Goal: Information Seeking & Learning: Find specific fact

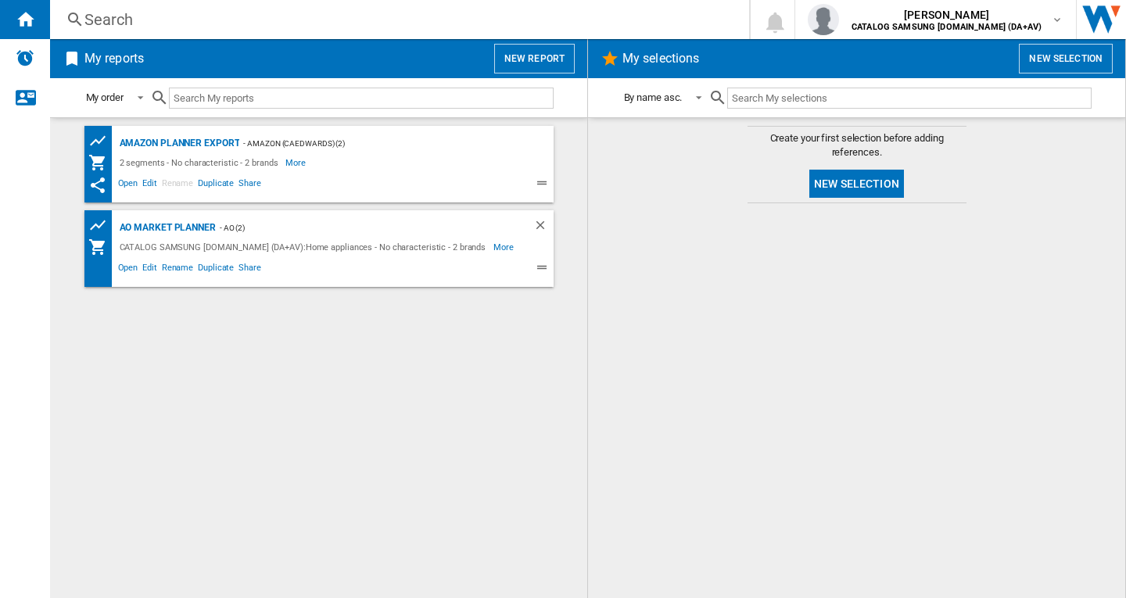
click at [299, 23] on div "Search" at bounding box center [396, 20] width 624 height 22
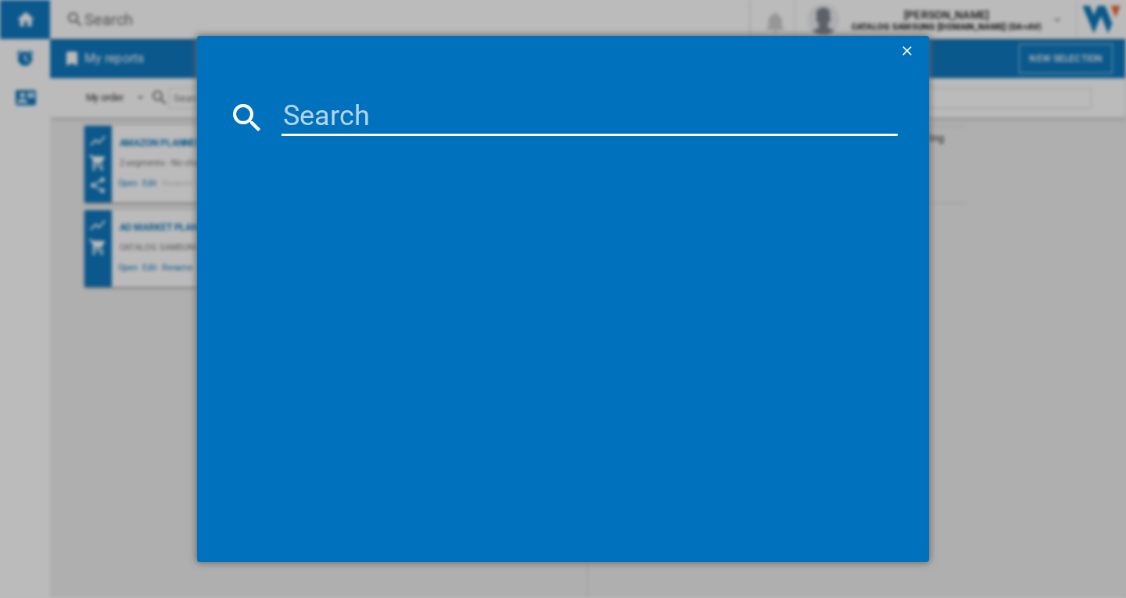
click at [357, 102] on input at bounding box center [589, 117] width 616 height 38
type input "WD80TA046BX"
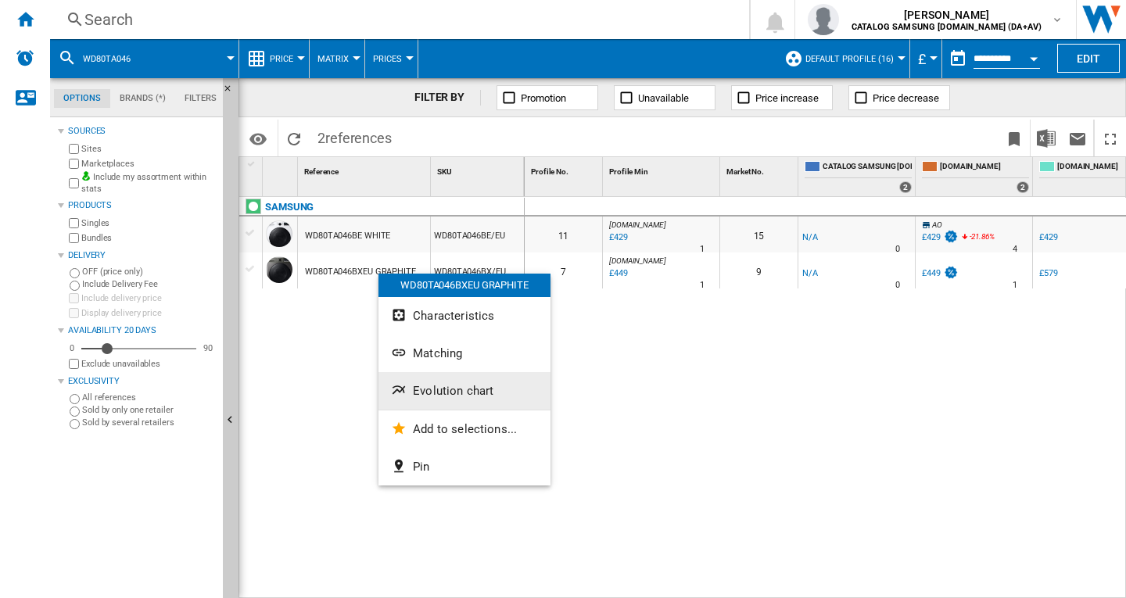
click at [459, 389] on span "Evolution chart" at bounding box center [453, 391] width 81 height 14
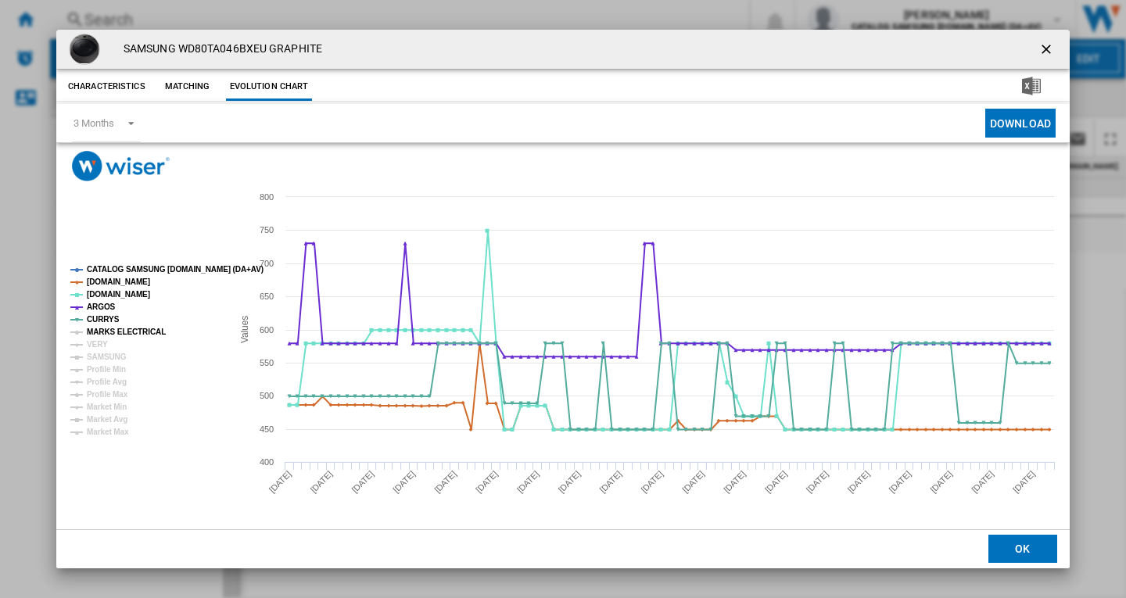
click at [136, 334] on tspan "MARKS ELECTRICAL" at bounding box center [126, 332] width 79 height 9
click at [100, 346] on tspan "VERY" at bounding box center [97, 344] width 21 height 9
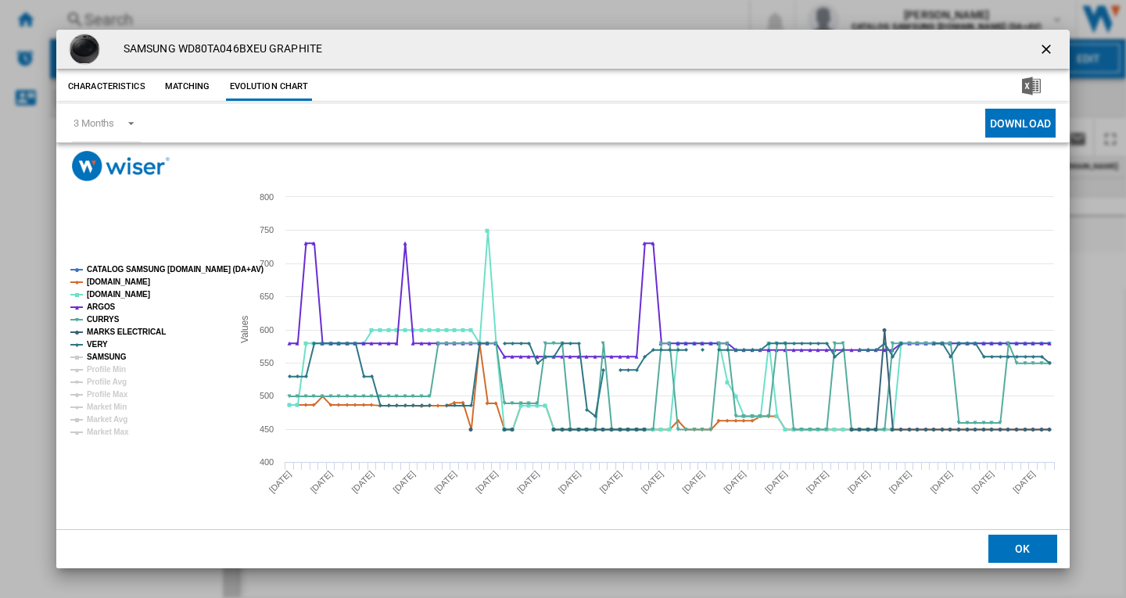
click at [113, 359] on tspan "SAMSUNG" at bounding box center [107, 357] width 40 height 9
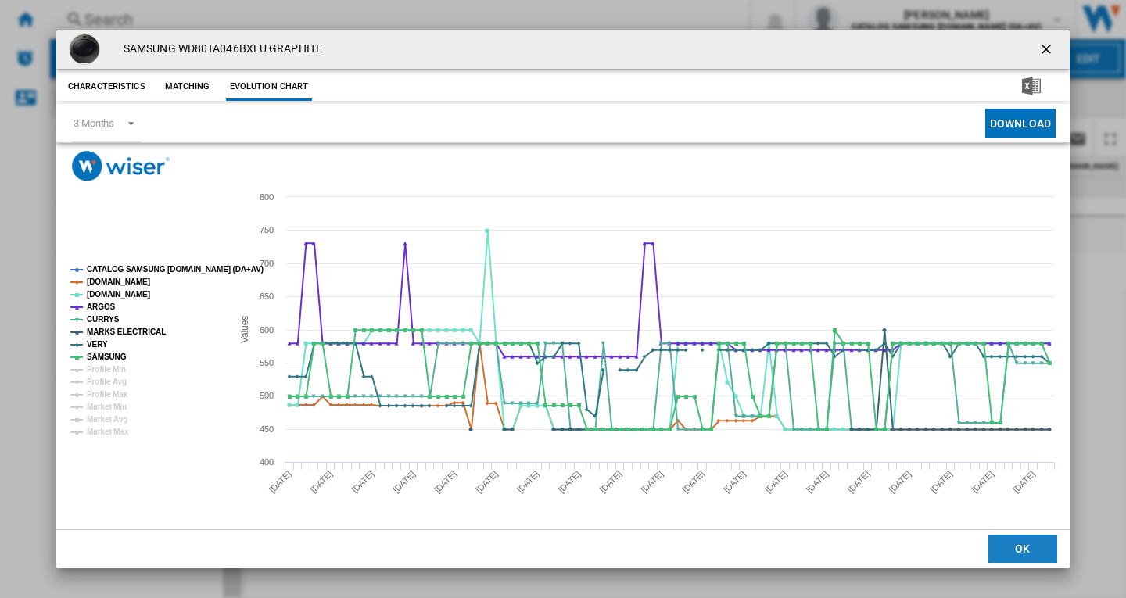
click at [1015, 550] on button "OK" at bounding box center [1022, 549] width 69 height 28
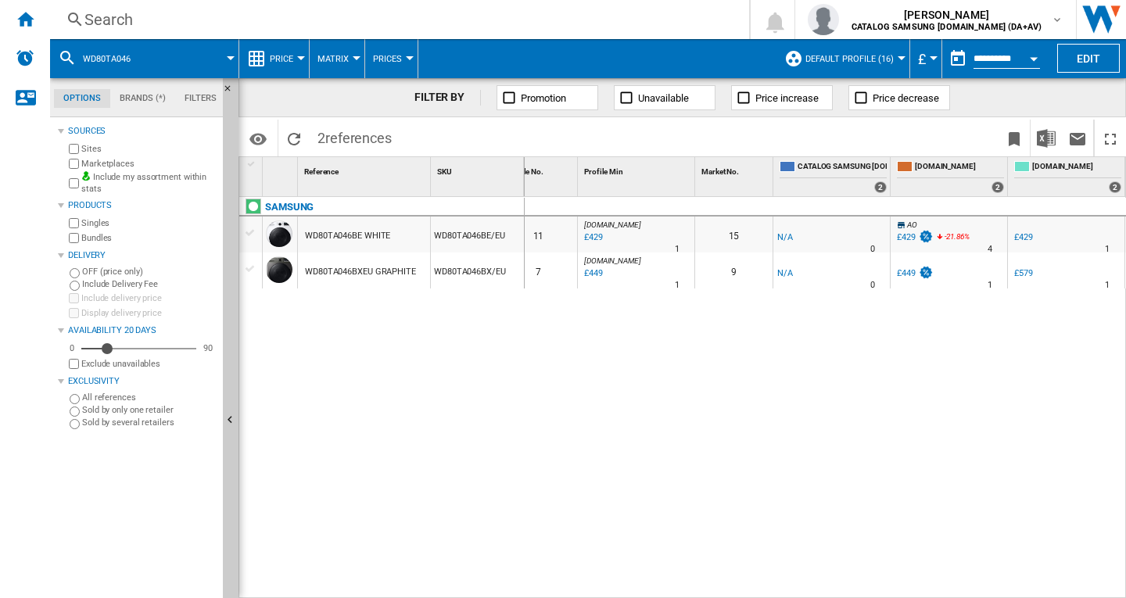
scroll to position [0, 37]
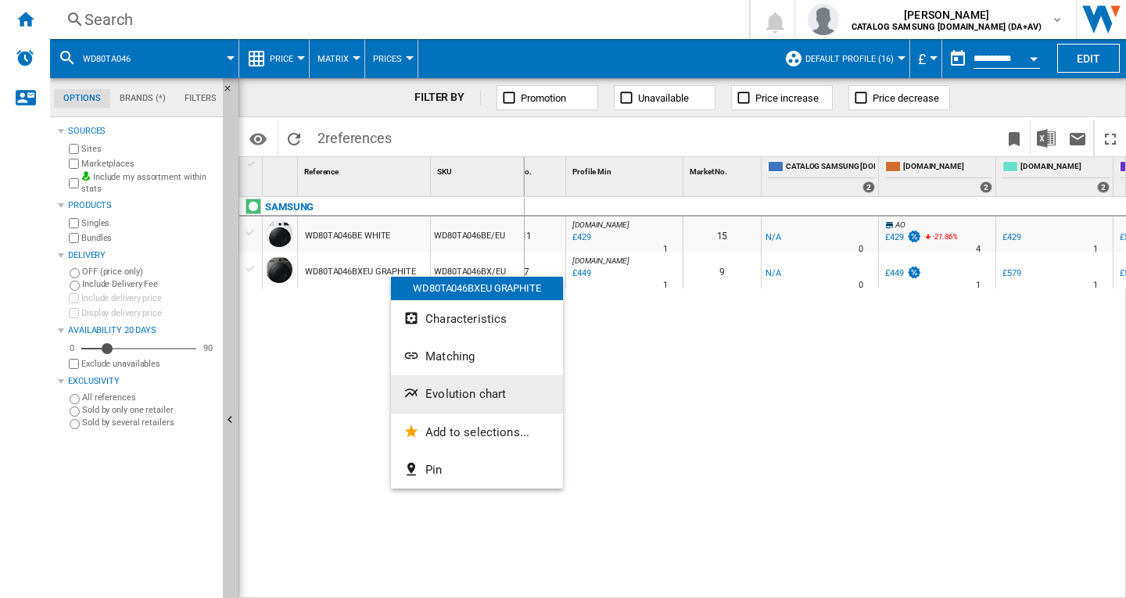
click at [462, 402] on button "Evolution chart" at bounding box center [477, 394] width 172 height 38
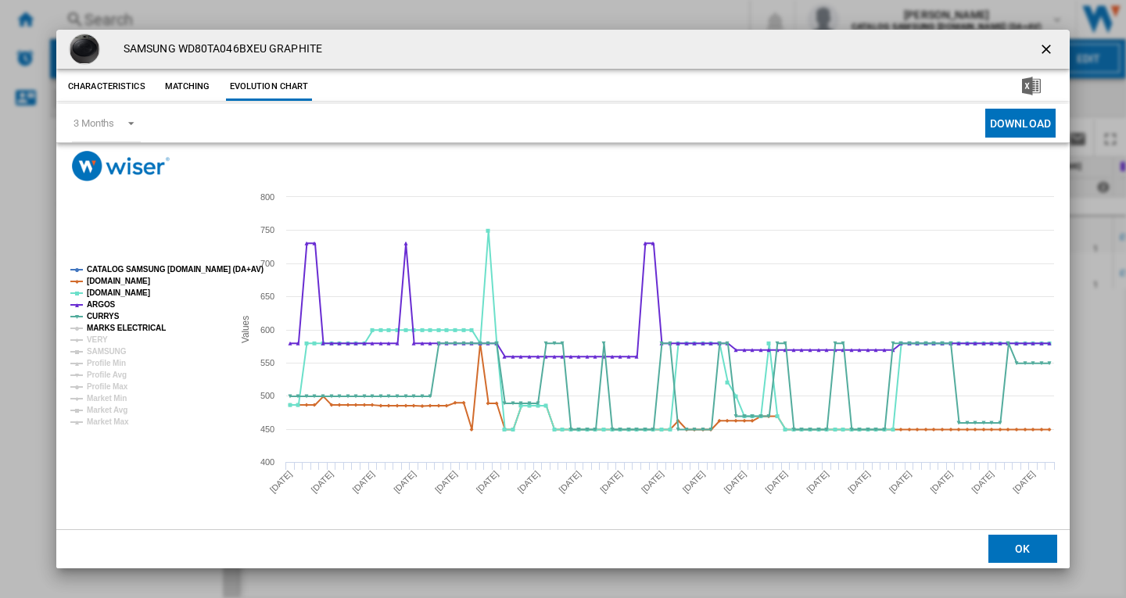
click at [141, 328] on tspan "MARKS ELECTRICAL" at bounding box center [126, 328] width 79 height 9
click at [101, 336] on tspan "VERY" at bounding box center [97, 339] width 21 height 9
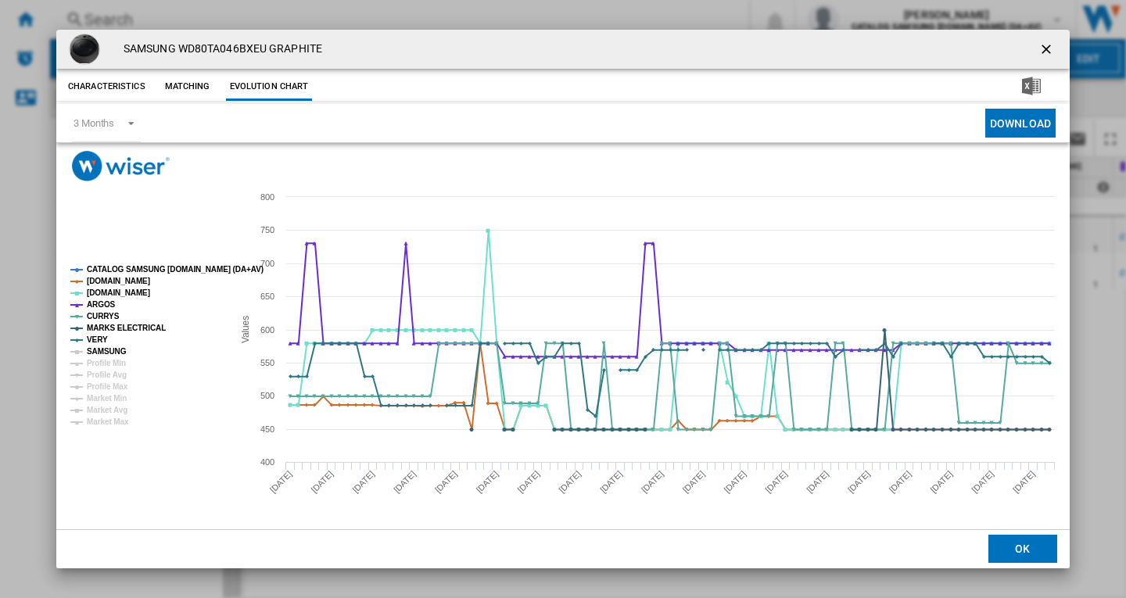
click at [114, 349] on tspan "SAMSUNG" at bounding box center [107, 351] width 40 height 9
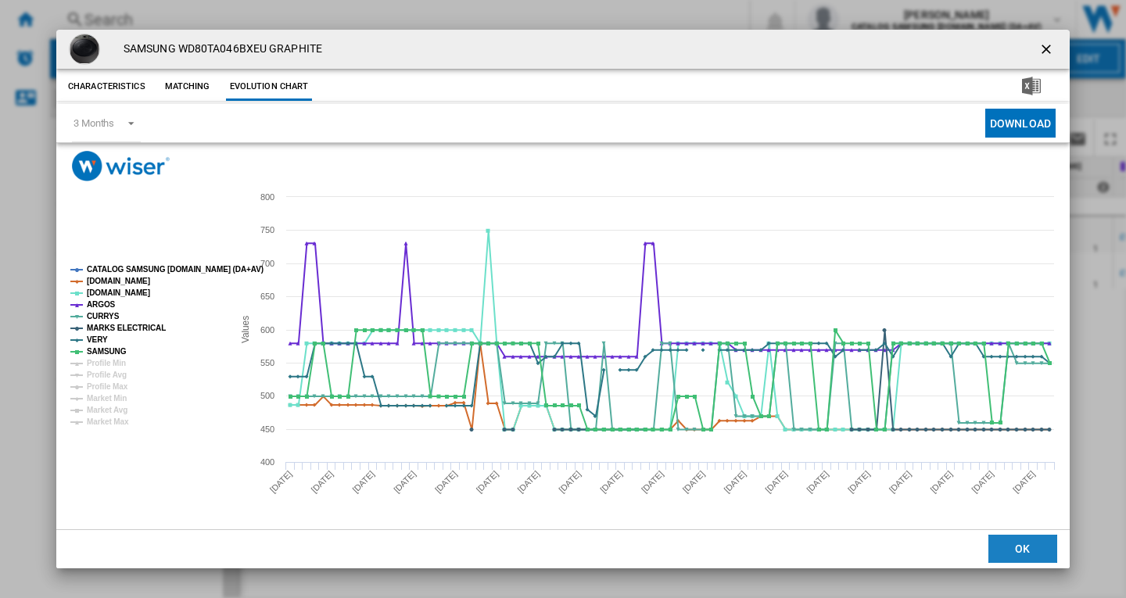
click at [1019, 553] on button "OK" at bounding box center [1022, 549] width 69 height 28
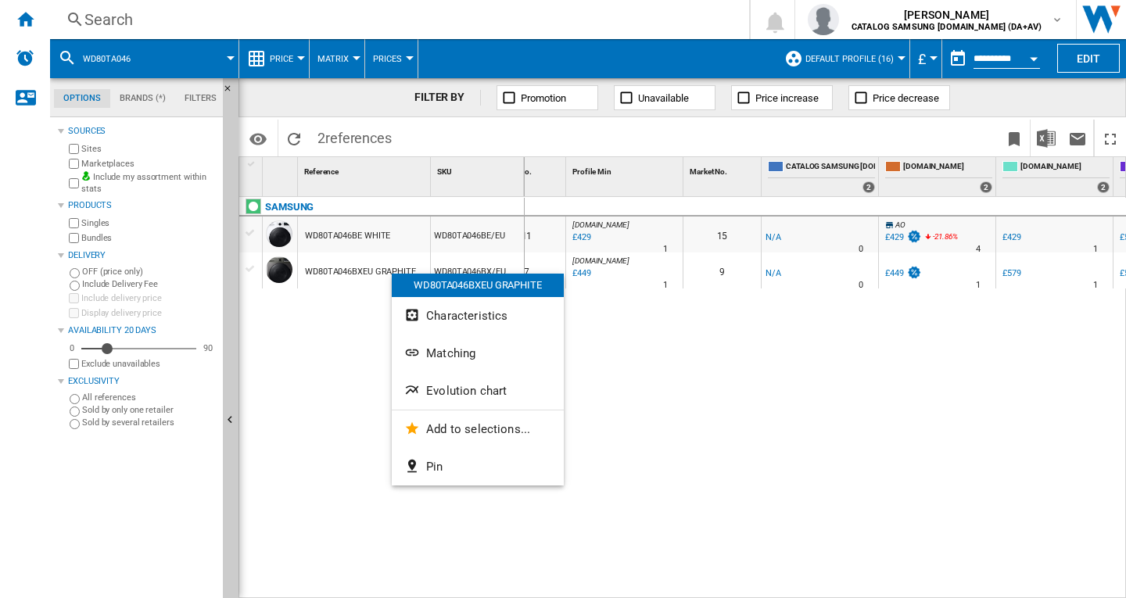
drag, startPoint x: 340, startPoint y: 273, endPoint x: 306, endPoint y: 336, distance: 71.7
click at [306, 336] on div at bounding box center [563, 299] width 1126 height 598
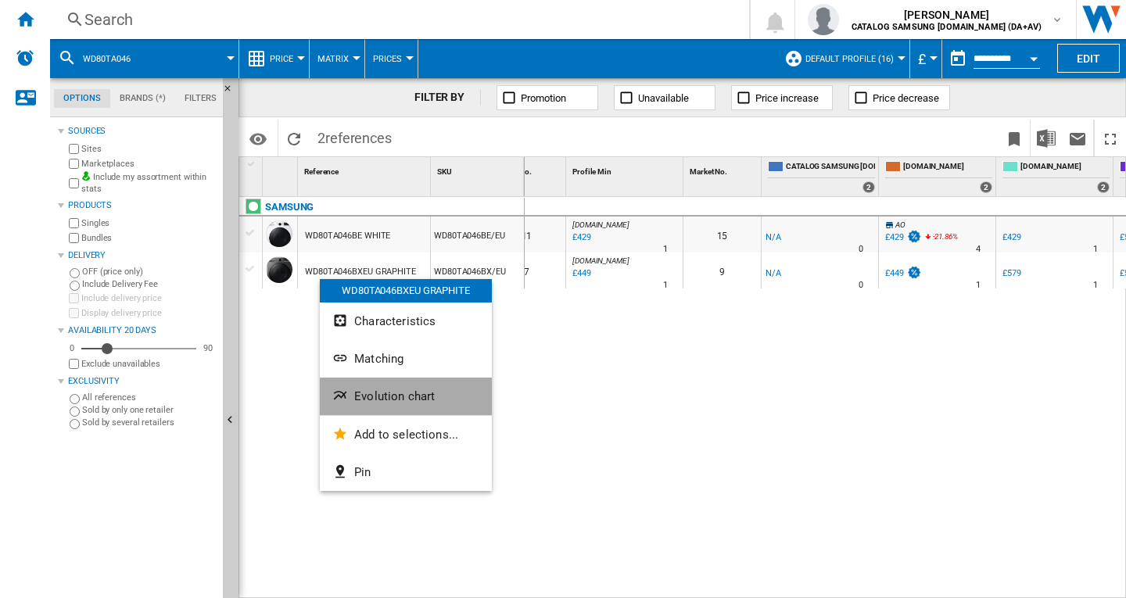
click at [383, 394] on span "Evolution chart" at bounding box center [394, 396] width 81 height 14
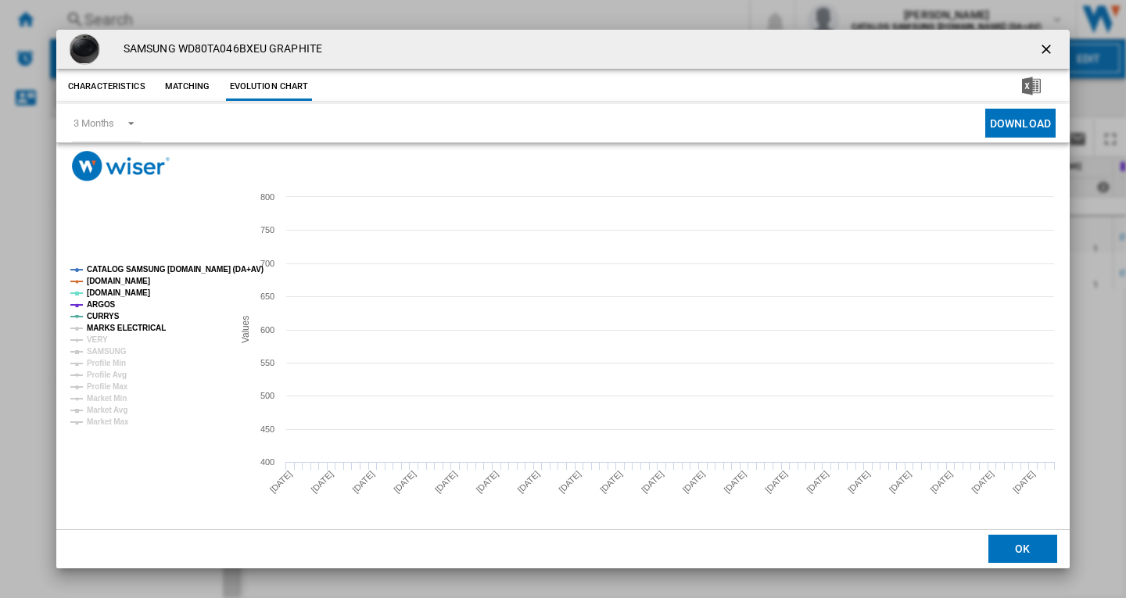
click at [142, 327] on tspan "MARKS ELECTRICAL" at bounding box center [126, 328] width 79 height 9
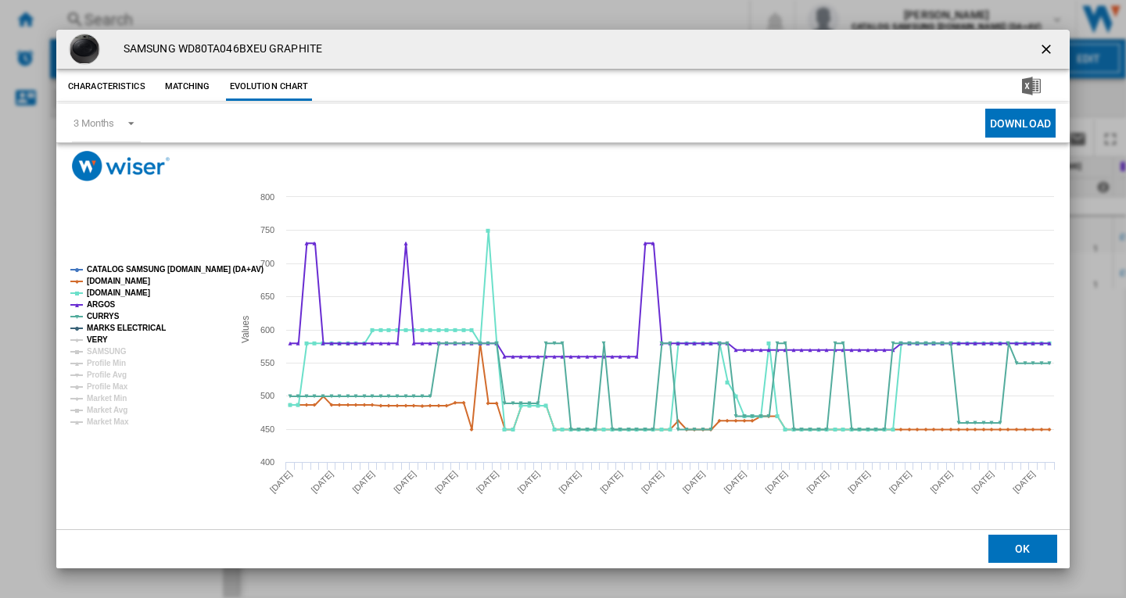
click at [95, 342] on tspan "VERY" at bounding box center [97, 339] width 21 height 9
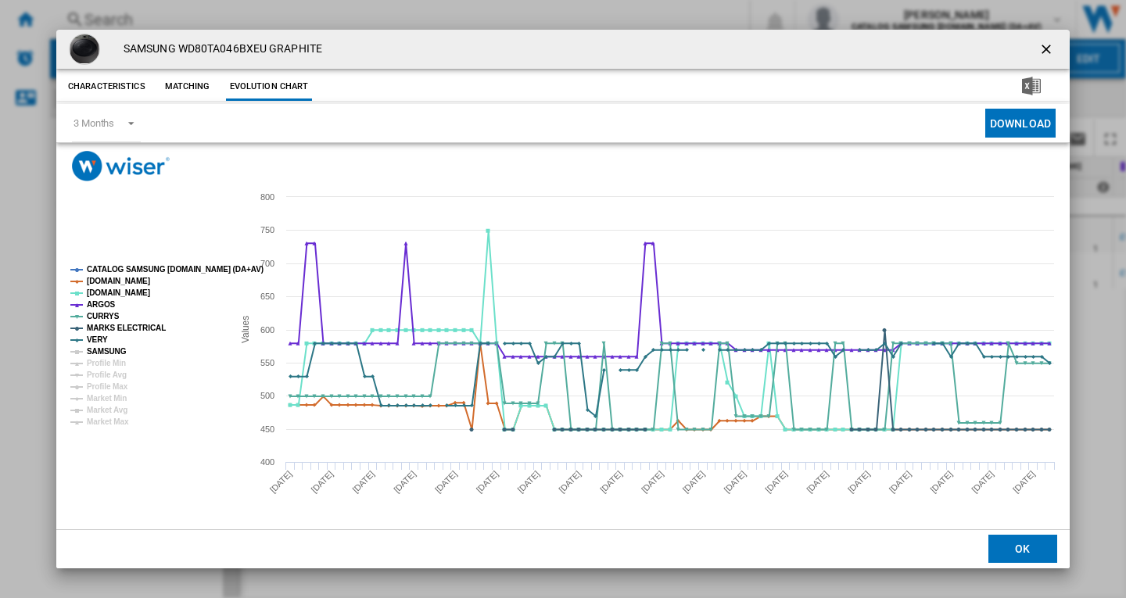
click at [104, 356] on tspan "SAMSUNG" at bounding box center [107, 351] width 40 height 9
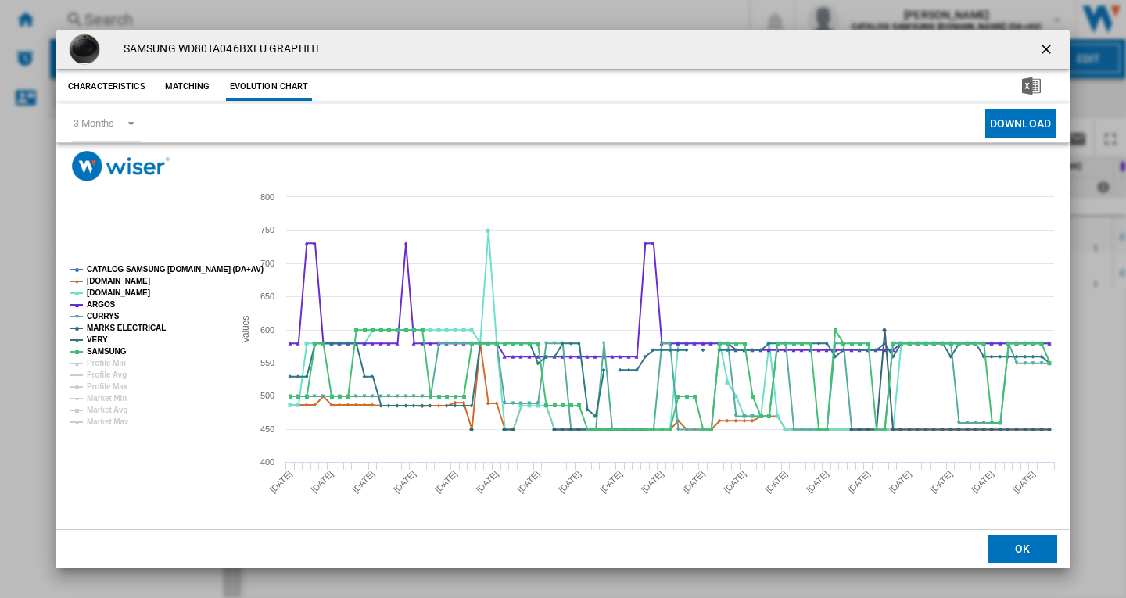
click at [1091, 302] on div "SAMSUNG WD80TA046BXEU GRAPHITE Characteristics Matching Evolution chart price -…" at bounding box center [563, 299] width 1126 height 598
click at [1055, 48] on ng-md-icon "getI18NText('BUTTONS.CLOSE_DIALOG')" at bounding box center [1047, 50] width 19 height 19
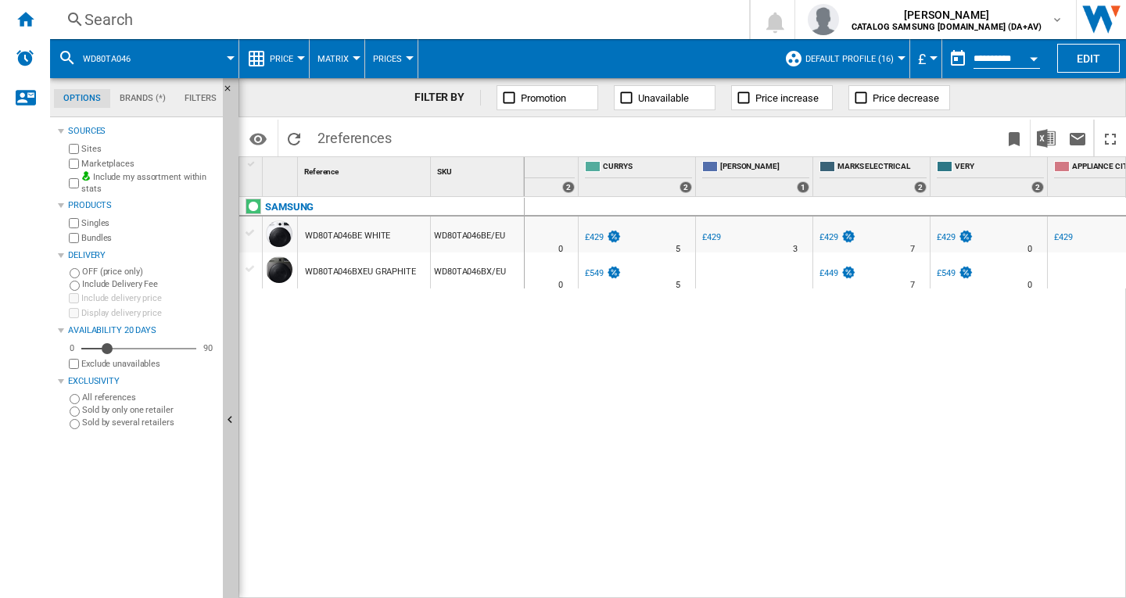
scroll to position [0, 713]
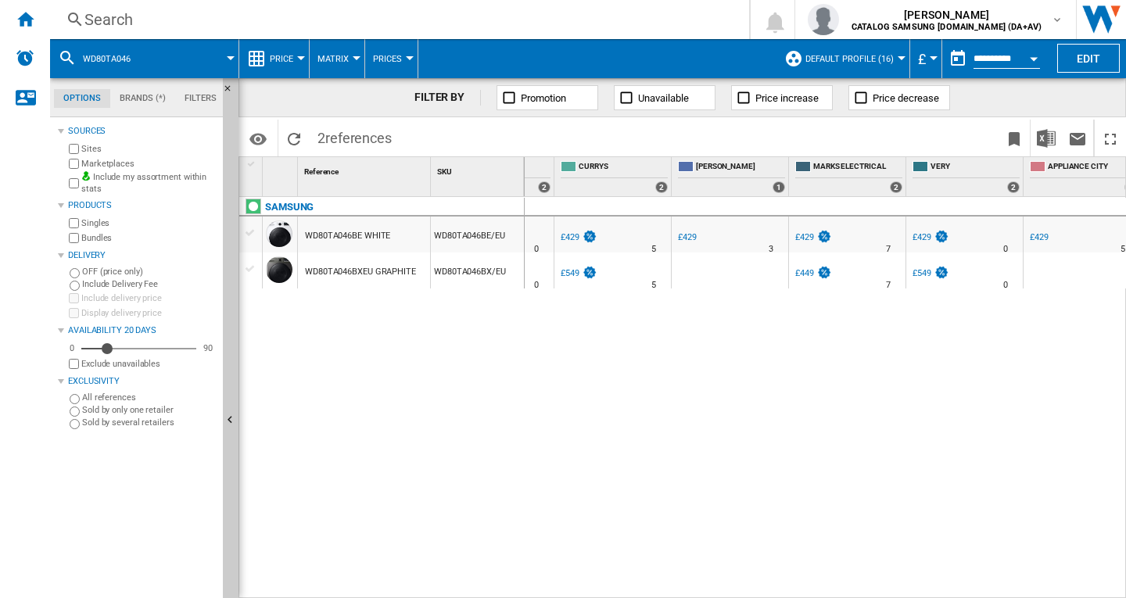
click at [813, 268] on div "£449" at bounding box center [804, 273] width 19 height 10
click at [416, 13] on div "Search" at bounding box center [396, 20] width 624 height 22
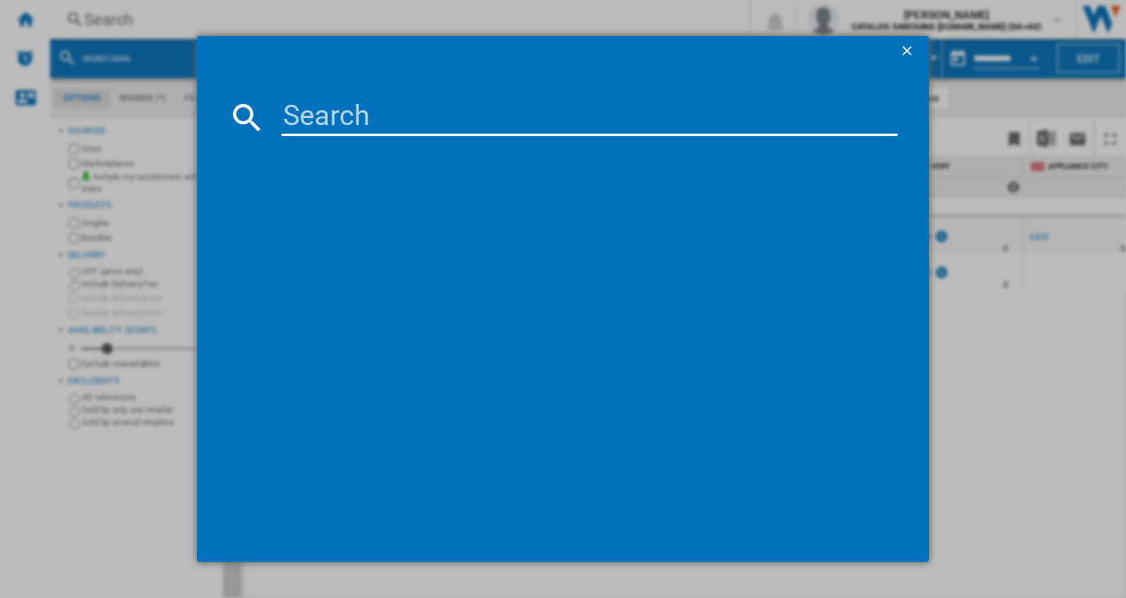
click at [428, 120] on input at bounding box center [589, 117] width 616 height 38
type input "ww90cgc"
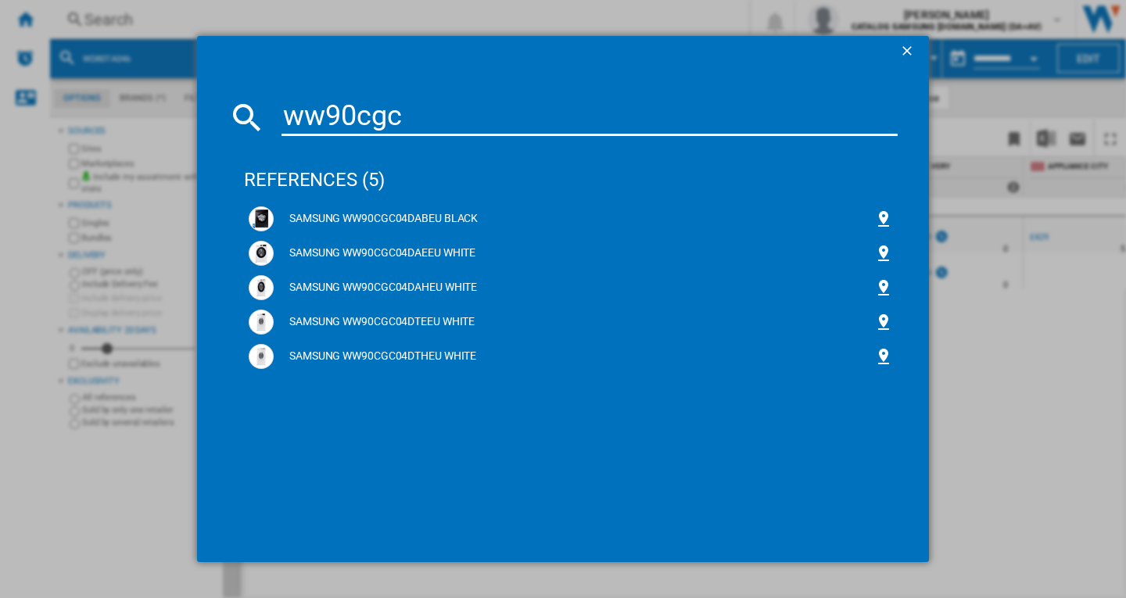
click at [1007, 367] on div "ww90cgc references (5) SAMSUNG WW90CGC04DABEU BLACK SAMSUNG WW90CGC04DAEEU WHIT…" at bounding box center [563, 299] width 1126 height 598
drag, startPoint x: 903, startPoint y: 49, endPoint x: 885, endPoint y: 341, distance: 292.1
click at [903, 52] on ng-md-icon "getI18NText('BUTTONS.CLOSE_DIALOG')" at bounding box center [908, 52] width 19 height 19
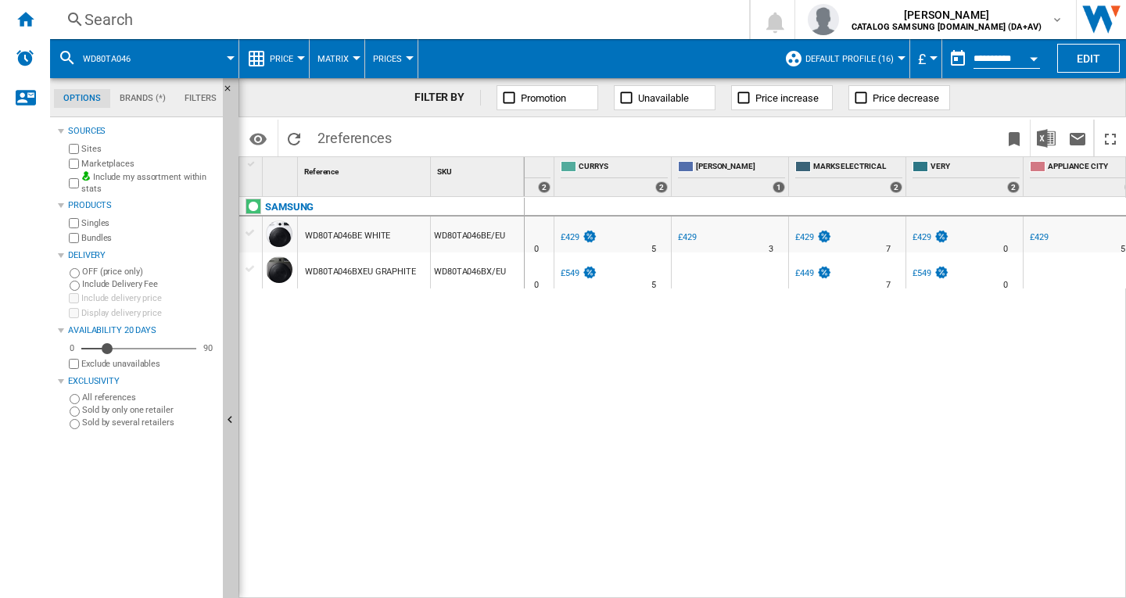
click at [791, 361] on div "0 0 11 [DOMAIN_NAME] : AO -1.0 % £429 % N/A 1 [DOMAIN_NAME] : AO 15 -1.0 % -£1 %" at bounding box center [826, 398] width 602 height 402
